Goal: Task Accomplishment & Management: Manage account settings

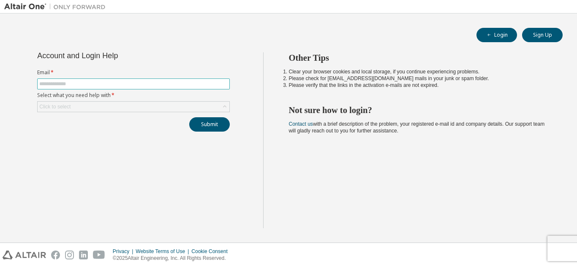
click at [121, 87] on input "text" at bounding box center [133, 84] width 188 height 7
click at [113, 85] on input "text" at bounding box center [133, 84] width 188 height 7
click at [104, 151] on div "Account and Login Help Email * Select what you need help with * Click to select…" at bounding box center [133, 140] width 259 height 176
click at [98, 108] on div "Click to select" at bounding box center [134, 107] width 192 height 10
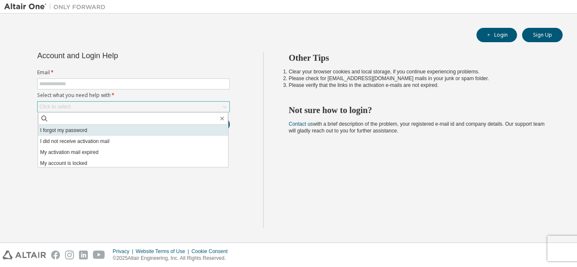
click at [90, 131] on li "I forgot my password" at bounding box center [133, 130] width 190 height 11
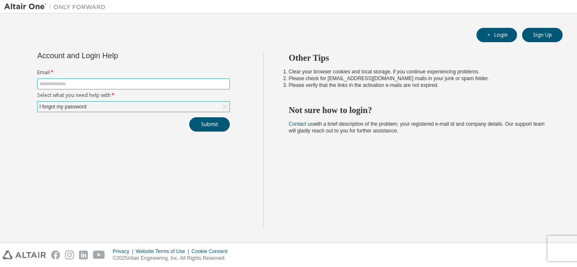
click at [106, 79] on span at bounding box center [133, 84] width 192 height 11
click at [105, 84] on input "text" at bounding box center [133, 84] width 188 height 7
type input "**********"
click at [203, 127] on button "Submit" at bounding box center [209, 124] width 41 height 14
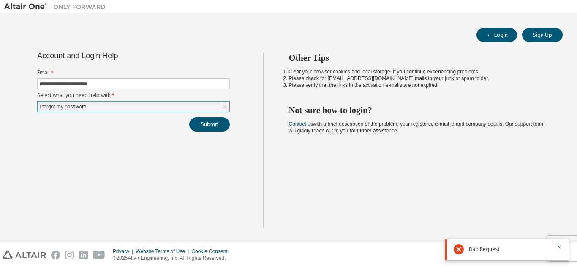
click at [475, 250] on span "Bad Request" at bounding box center [484, 249] width 31 height 7
click at [558, 248] on icon "button" at bounding box center [558, 247] width 5 height 5
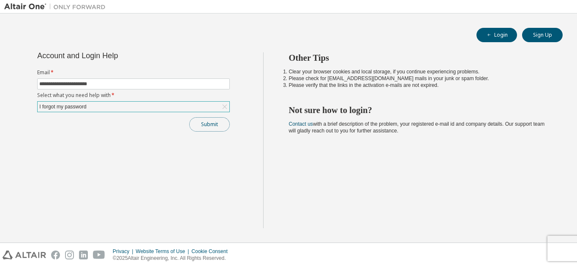
click at [204, 128] on button "Submit" at bounding box center [209, 124] width 41 height 14
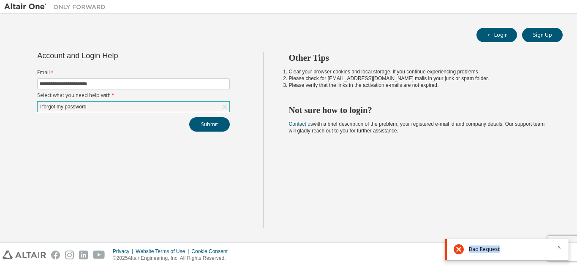
drag, startPoint x: 476, startPoint y: 257, endPoint x: 460, endPoint y: 250, distance: 17.2
click at [460, 250] on div "Bad Request" at bounding box center [506, 249] width 123 height 21
click at [460, 250] on icon at bounding box center [458, 249] width 10 height 10
click at [469, 250] on span "Bad Request" at bounding box center [484, 249] width 31 height 7
drag, startPoint x: 462, startPoint y: 250, endPoint x: 453, endPoint y: 250, distance: 8.9
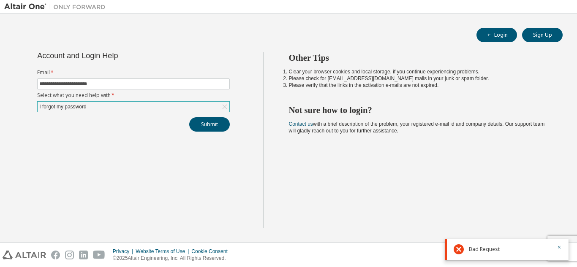
click at [453, 250] on div "Bad Request" at bounding box center [506, 249] width 123 height 21
click at [471, 253] on div "Bad Request" at bounding box center [510, 249] width 83 height 10
click at [206, 128] on button "Submit" at bounding box center [209, 124] width 41 height 14
